Goal: Find specific page/section: Find specific page/section

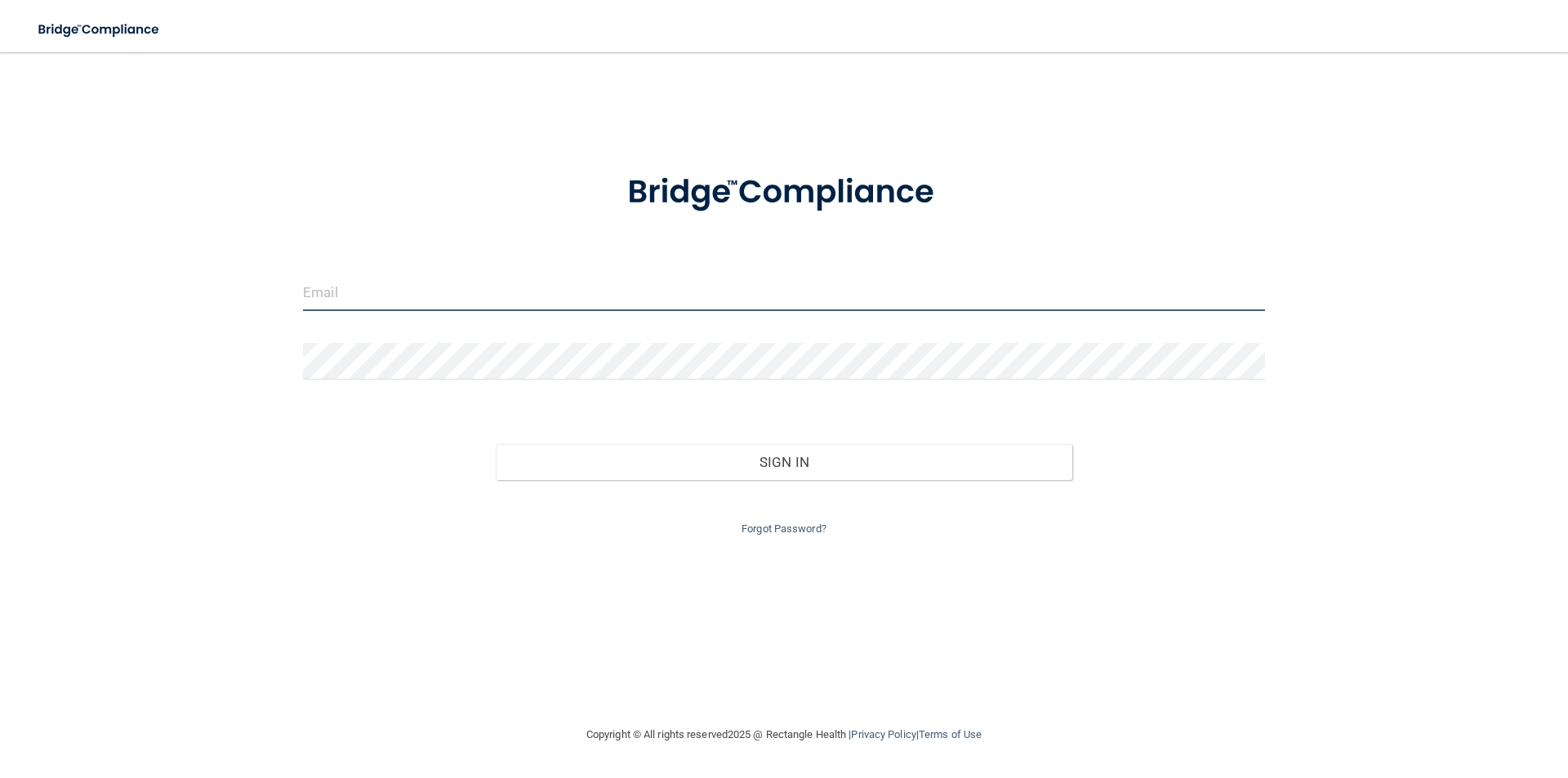
type input "[PERSON_NAME][EMAIL_ADDRESS][DOMAIN_NAME]"
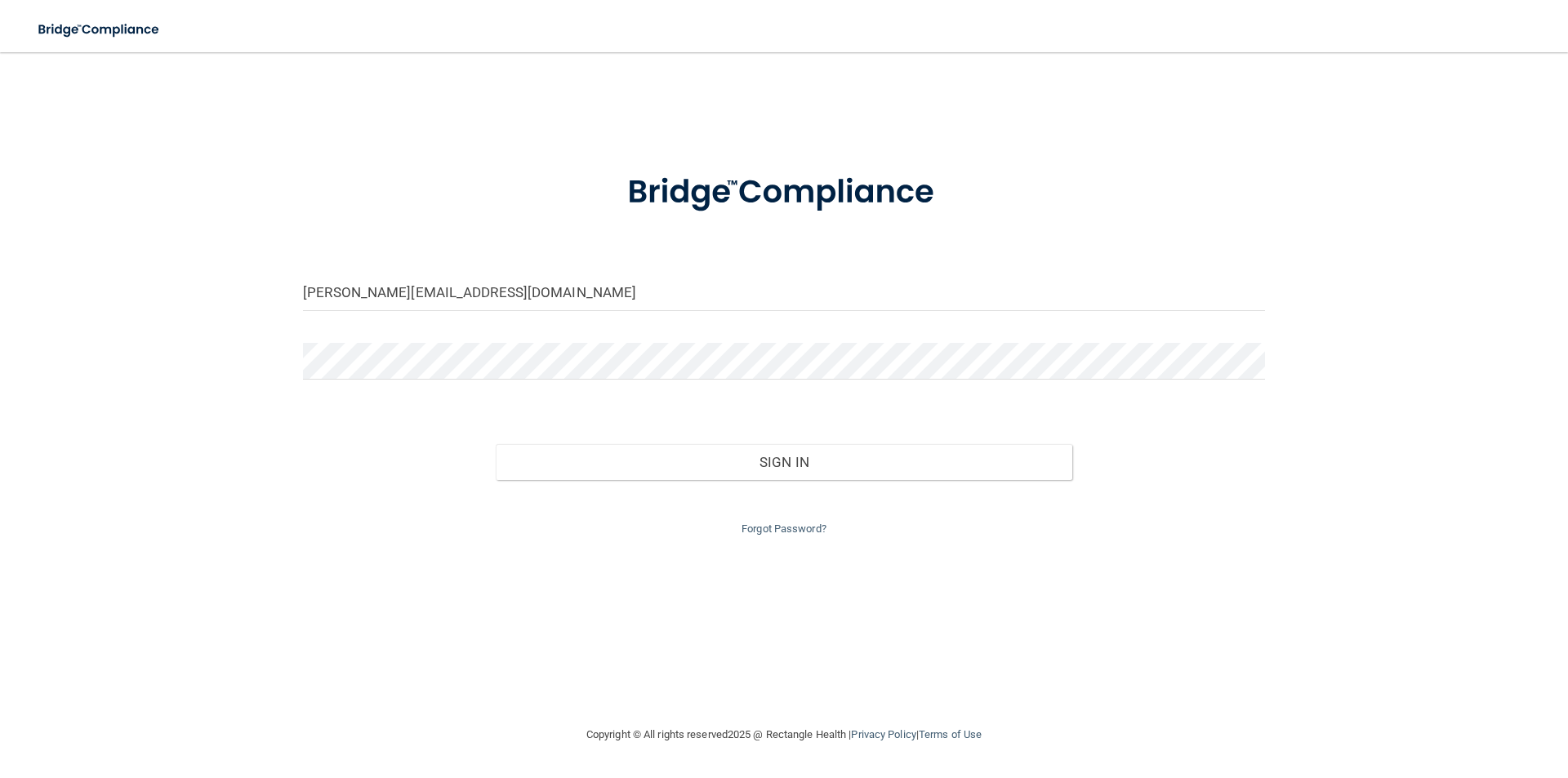
click at [745, 427] on div "Sign In" at bounding box center [784, 445] width 986 height 68
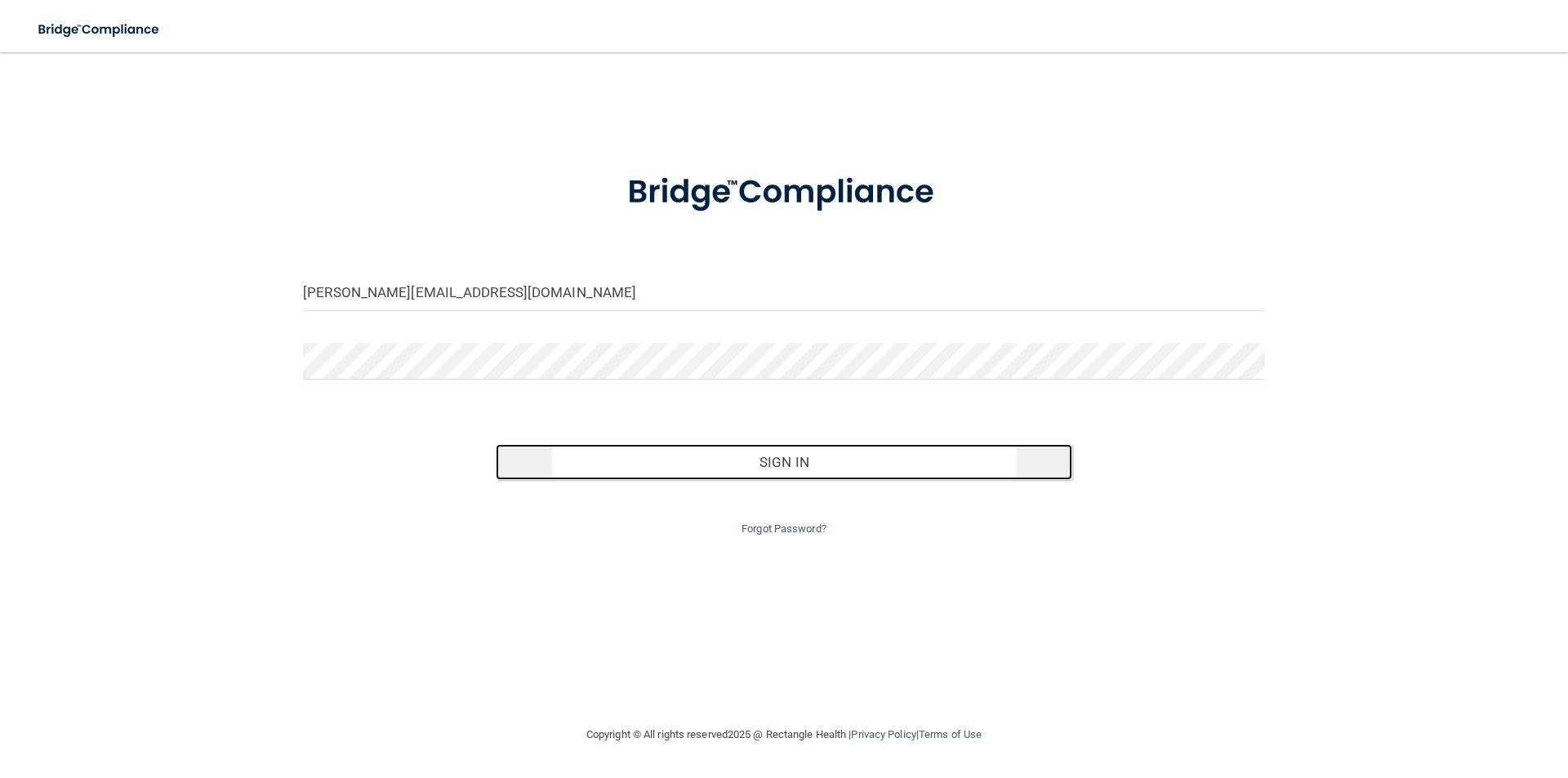
click at [749, 461] on button "Sign In" at bounding box center [784, 462] width 577 height 36
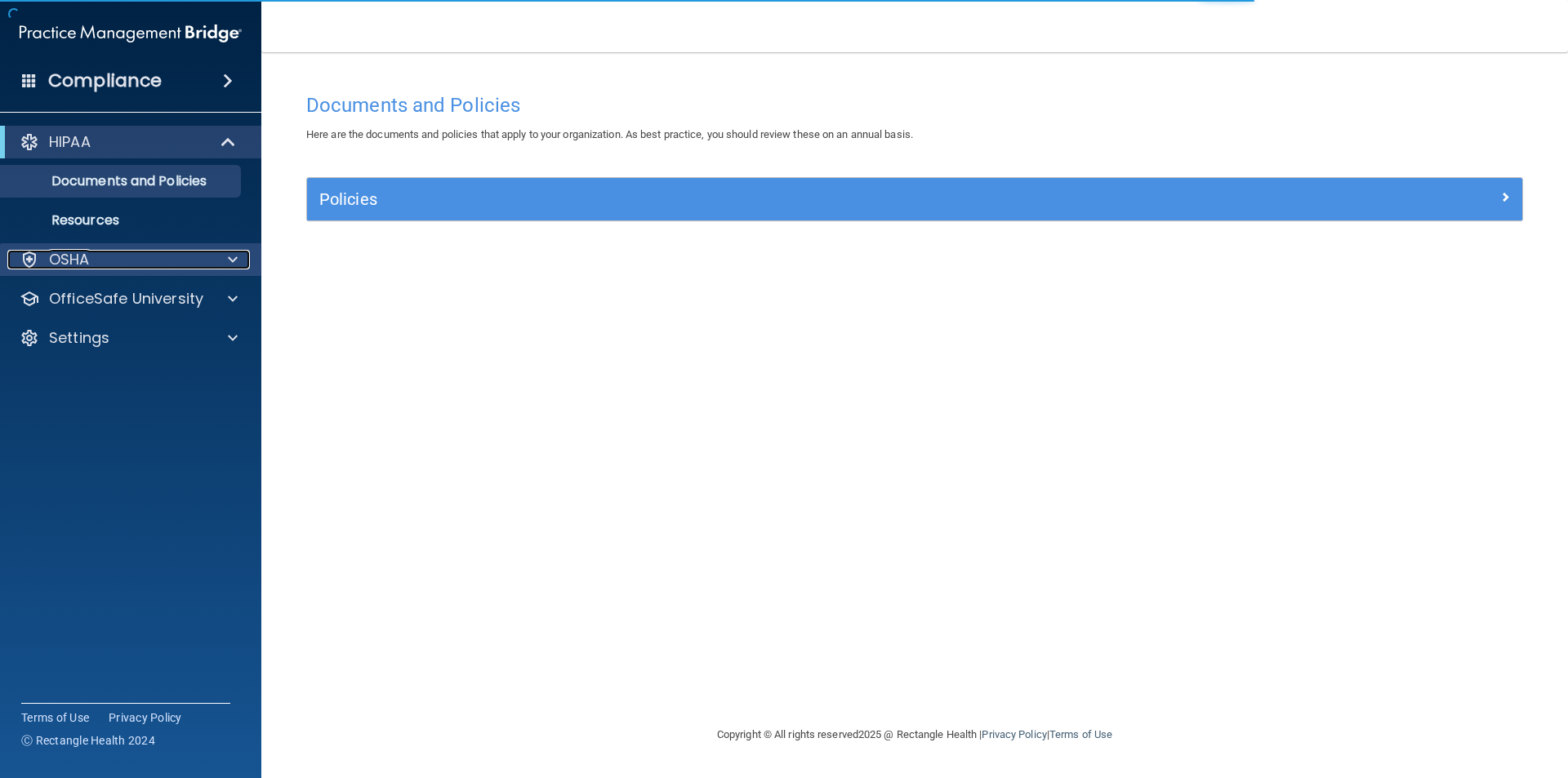
click at [138, 251] on div "OSHA" at bounding box center [109, 260] width 203 height 20
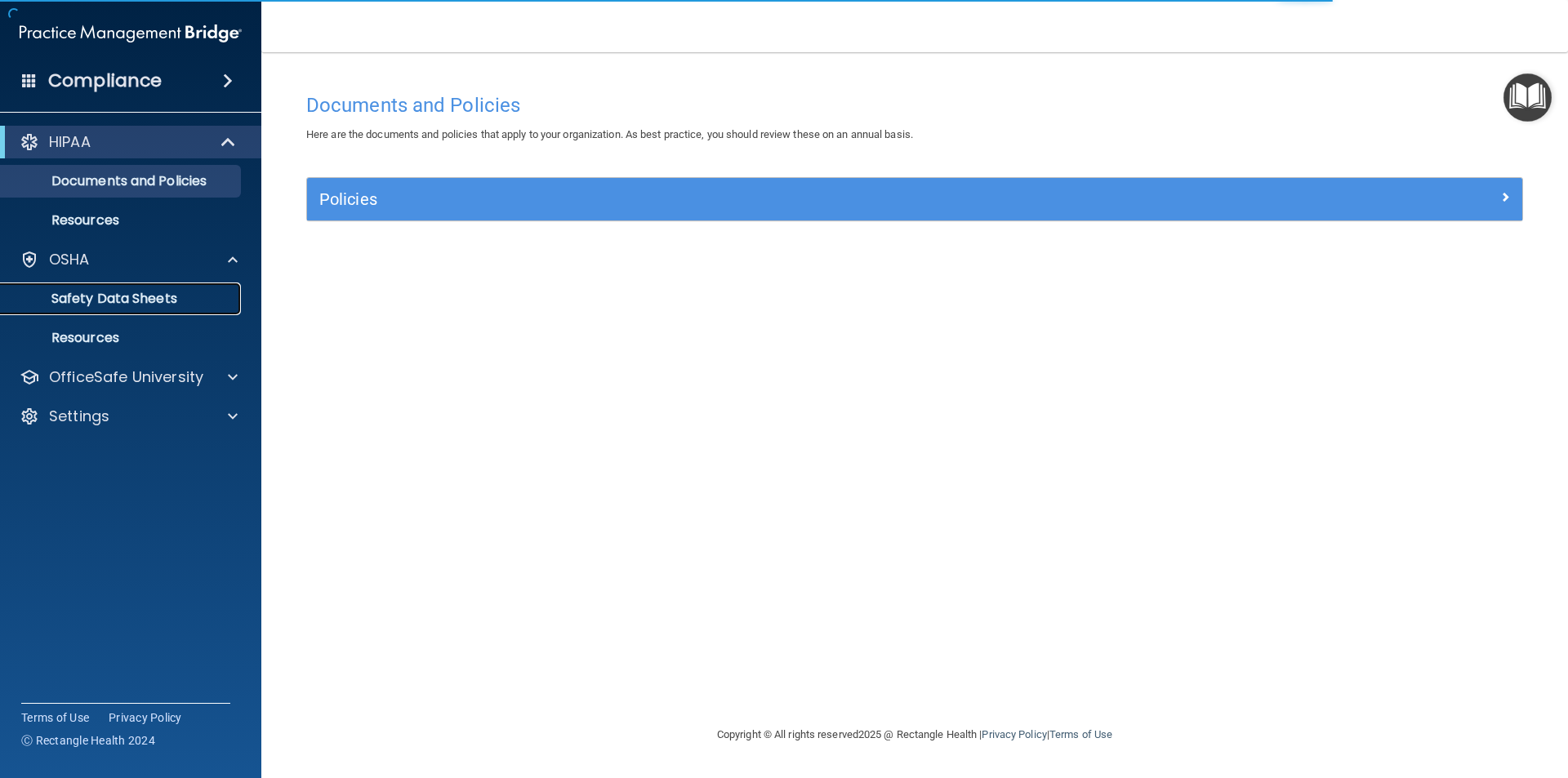
click at [133, 306] on p "Safety Data Sheets" at bounding box center [121, 299] width 223 height 16
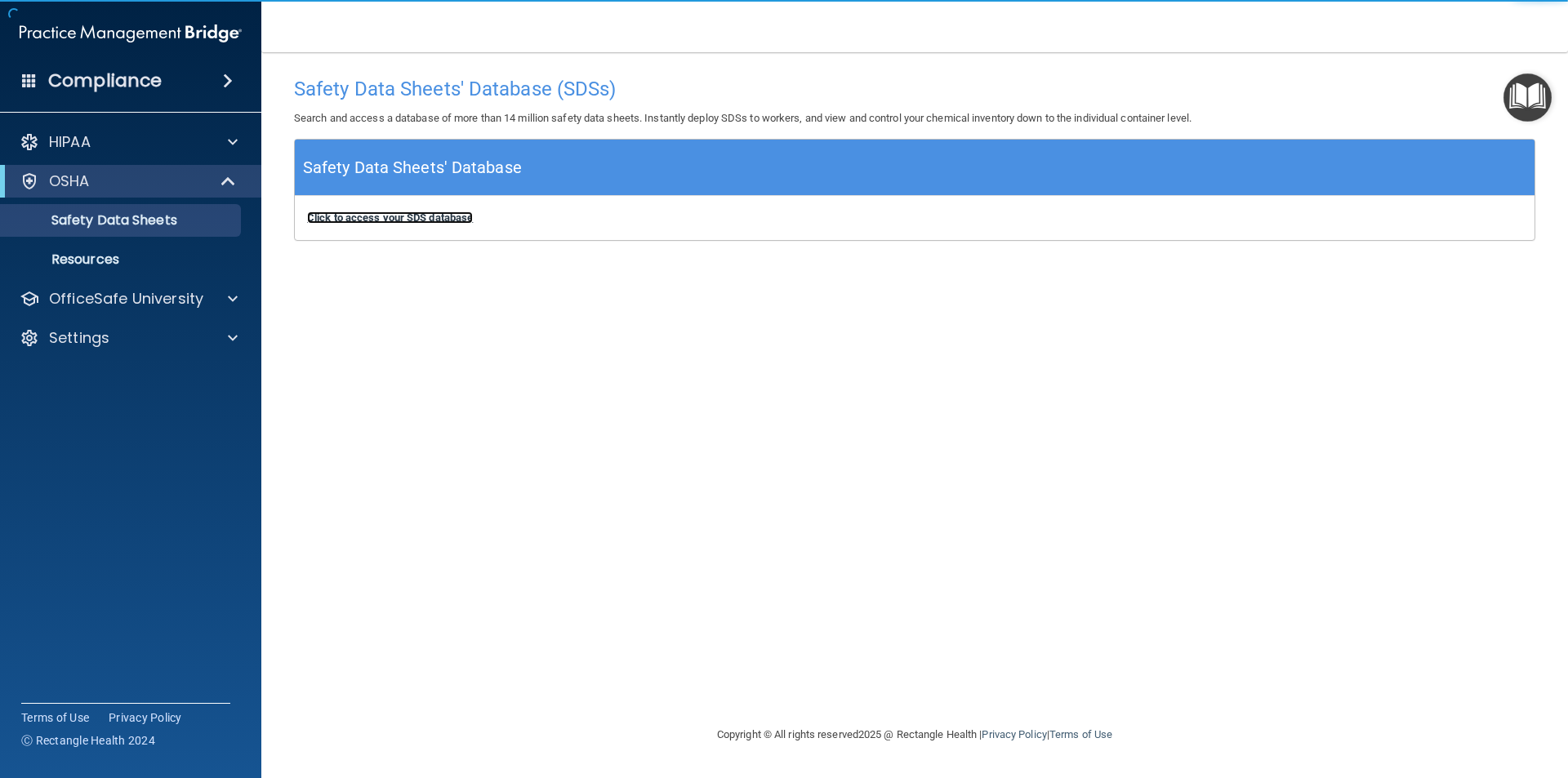
click at [360, 216] on b "Click to access your SDS database" at bounding box center [389, 217] width 166 height 12
